Goal: Information Seeking & Learning: Find specific fact

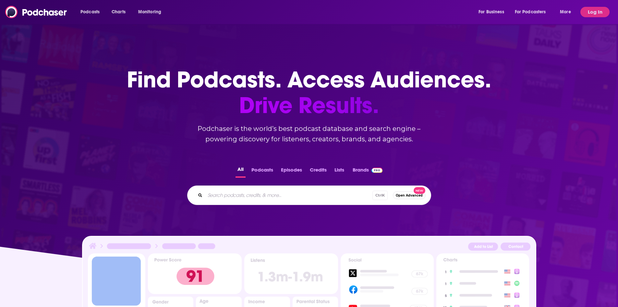
click at [222, 197] on input "Search podcasts, credits, & more..." at bounding box center [288, 195] width 167 height 10
paste input "The One You Feed"
type input "The One You Feed"
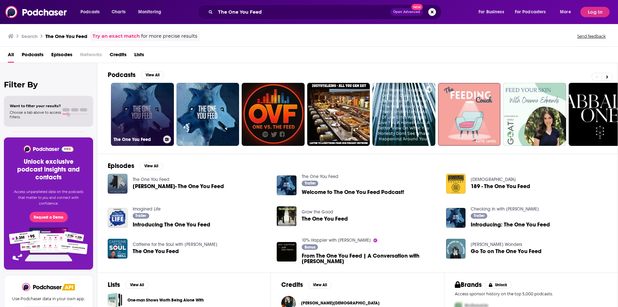
click at [154, 117] on link "The One You Feed" at bounding box center [142, 114] width 63 height 63
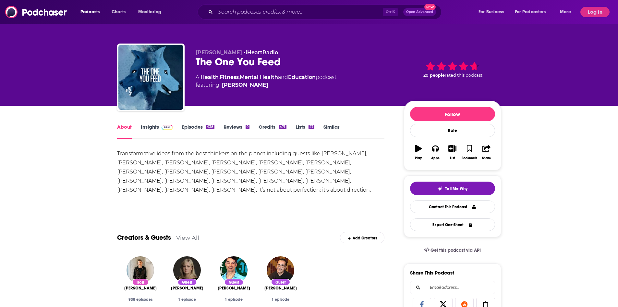
click at [165, 127] on img at bounding box center [167, 127] width 11 height 5
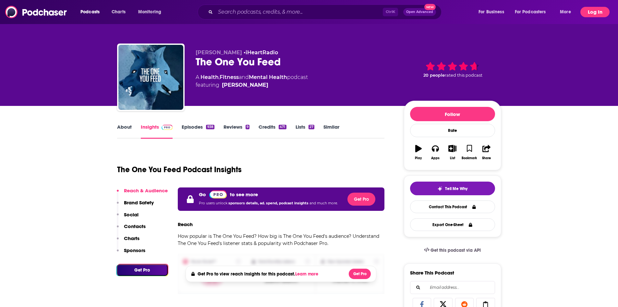
click at [585, 13] on button "Log In" at bounding box center [595, 12] width 29 height 10
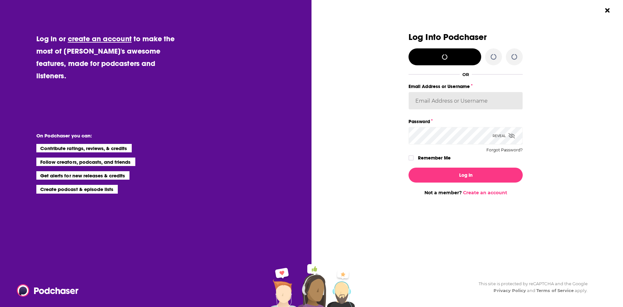
type input "[EMAIL_ADDRESS][DOMAIN_NAME]"
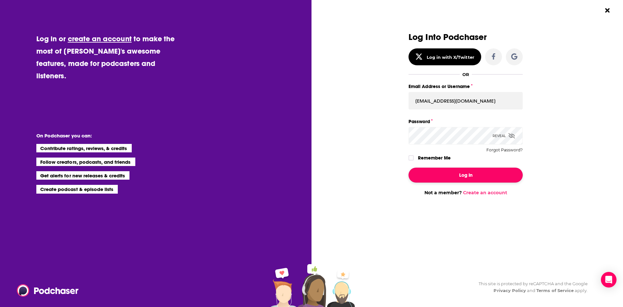
click at [473, 178] on button "Log In" at bounding box center [466, 174] width 114 height 15
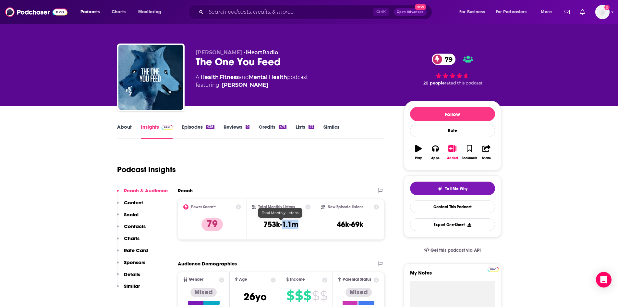
drag, startPoint x: 302, startPoint y: 225, endPoint x: 282, endPoint y: 224, distance: 19.9
click at [282, 224] on div "Total Monthly Listens 753k-1.1m" at bounding box center [281, 219] width 59 height 30
copy h3 "1.1m"
